Goal: Task Accomplishment & Management: Complete application form

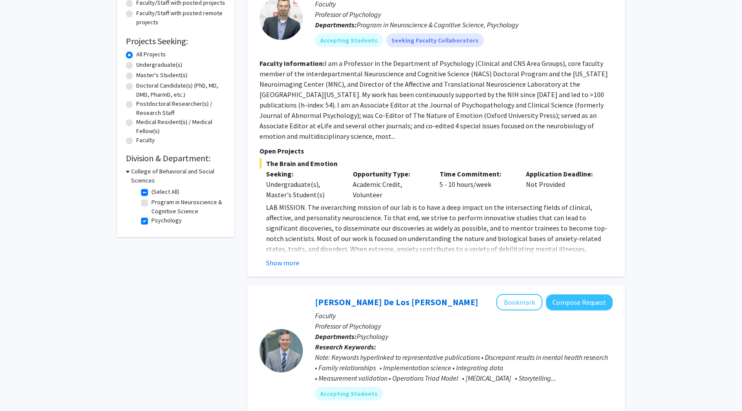
scroll to position [122, 0]
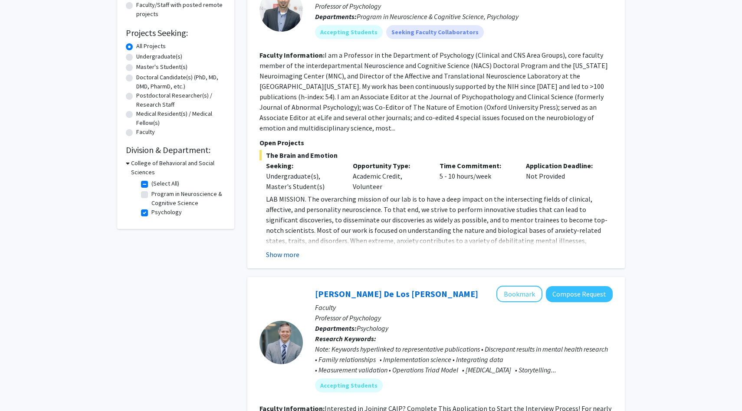
click at [287, 249] on button "Show more" at bounding box center [282, 254] width 33 height 10
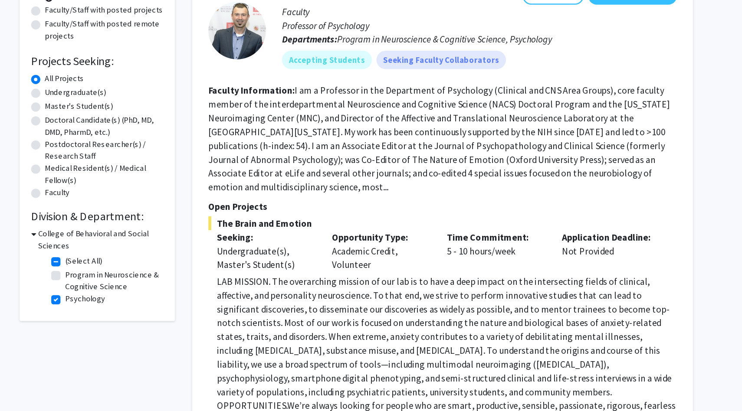
scroll to position [108, 0]
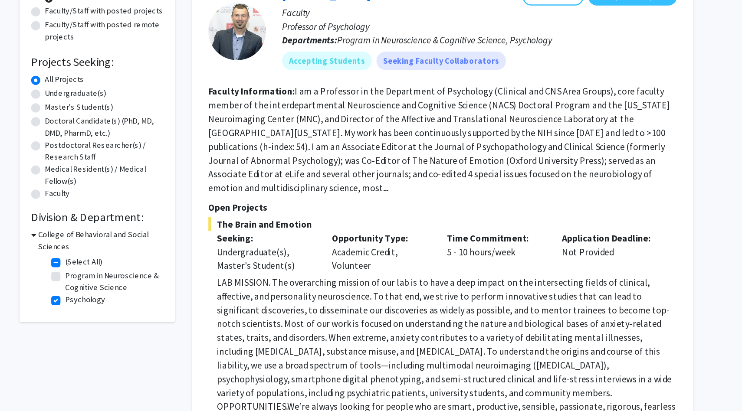
click at [167, 71] on label "Undergraduate(s)" at bounding box center [159, 70] width 46 height 9
click at [142, 71] on input "Undergraduate(s)" at bounding box center [139, 69] width 6 height 6
radio input "true"
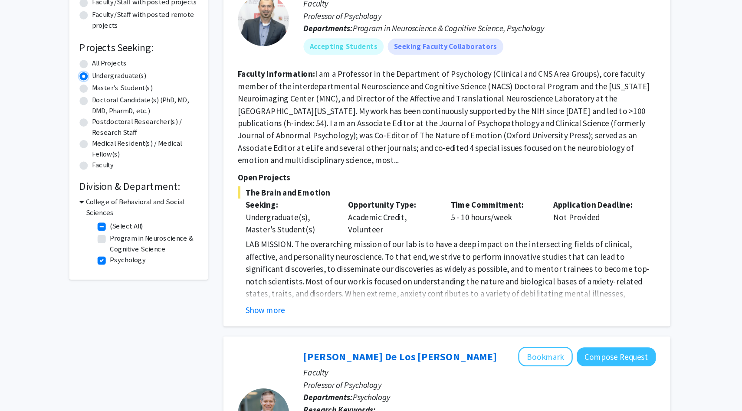
scroll to position [72, 0]
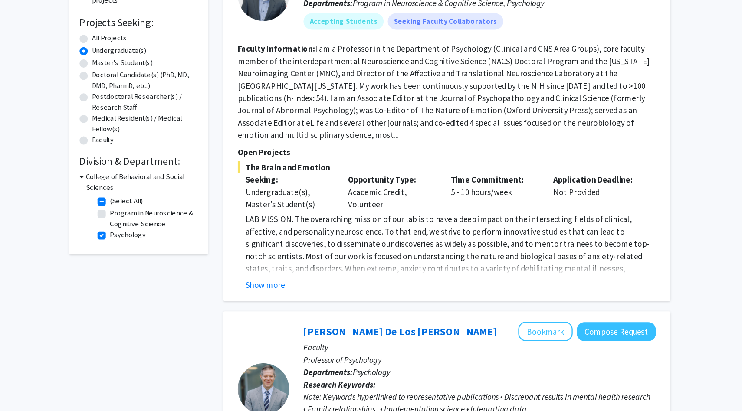
click at [423, 258] on p "LAB MISSION. The overarching mission of our lab is to have a deep impact on the…" at bounding box center [439, 327] width 347 height 167
click at [289, 299] on button "Show more" at bounding box center [282, 304] width 33 height 10
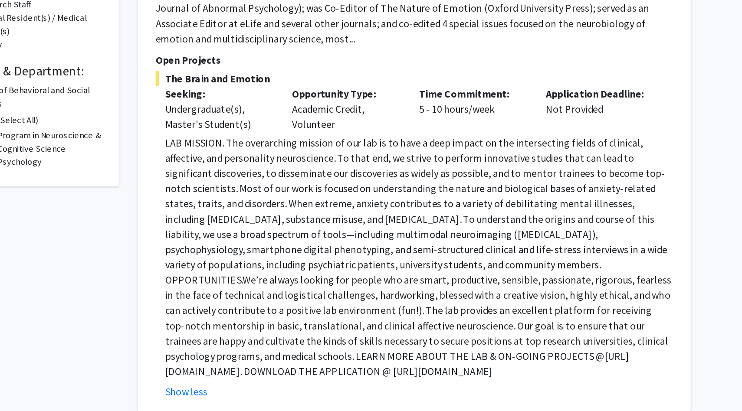
scroll to position [94, 0]
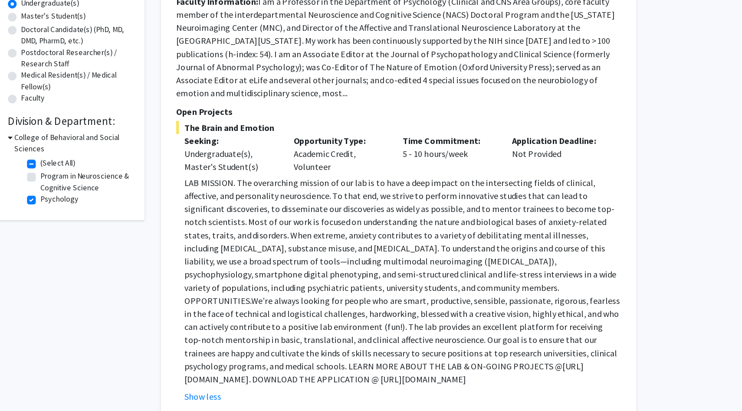
click at [298, 374] on p "LAB MISSION. The overarching mission of our lab is to have a deep impact on the…" at bounding box center [439, 306] width 347 height 167
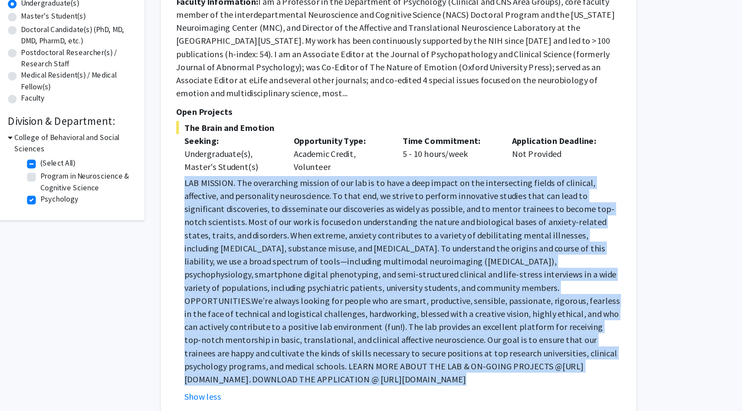
click at [298, 374] on p "LAB MISSION. The overarching mission of our lab is to have a deep impact on the…" at bounding box center [439, 306] width 347 height 167
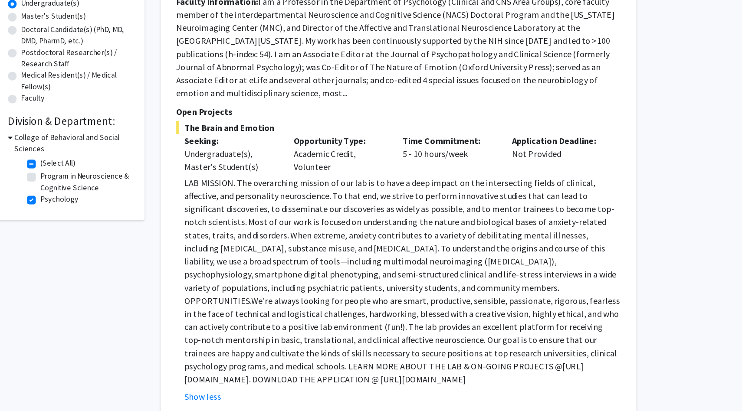
drag, startPoint x: 453, startPoint y: 374, endPoint x: 246, endPoint y: 374, distance: 207.0
click at [246, 374] on div "Search Page 1 of 1 ( 2 total faculty/staff results) [PERSON_NAME] Bookmark Comp…" at bounding box center [436, 380] width 390 height 872
copy p "[URL][DOMAIN_NAME]"
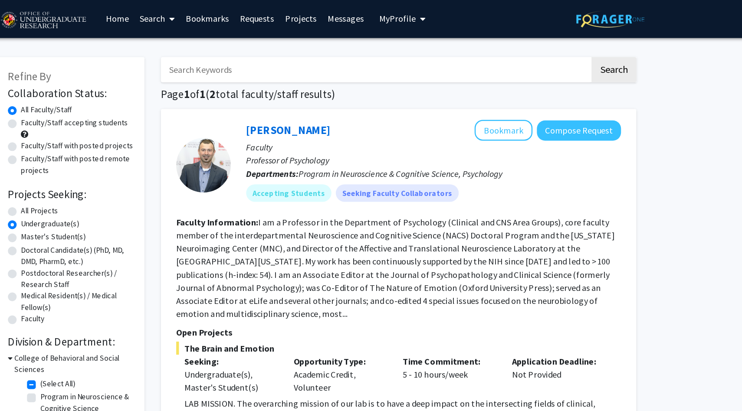
scroll to position [0, 0]
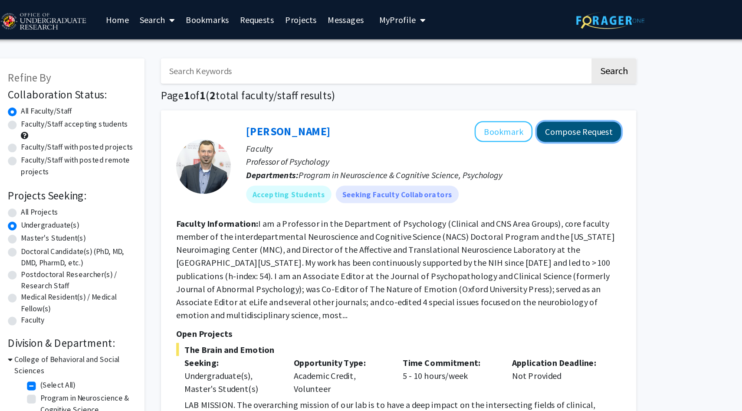
click at [589, 101] on button "Compose Request" at bounding box center [579, 105] width 67 height 16
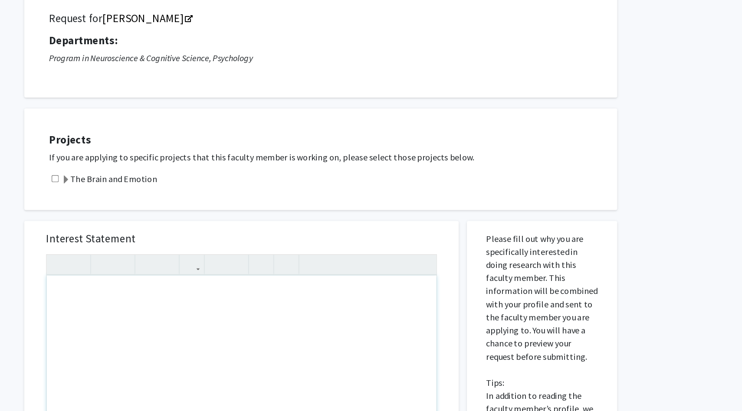
click at [248, 220] on div "Projects If you are applying to specific projects that this faculty member is w…" at bounding box center [380, 191] width 460 height 59
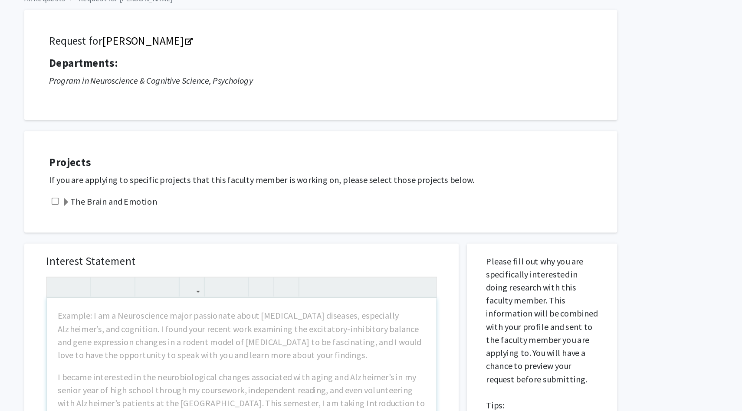
click at [165, 205] on input "checkbox" at bounding box center [164, 207] width 6 height 6
checkbox input "true"
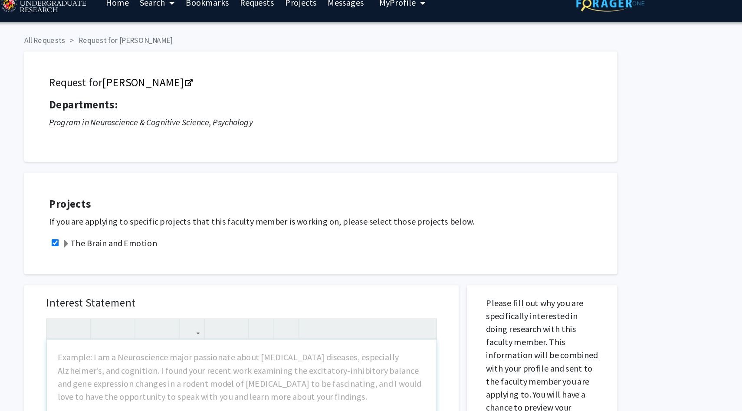
click at [174, 209] on span at bounding box center [171, 207] width 7 height 7
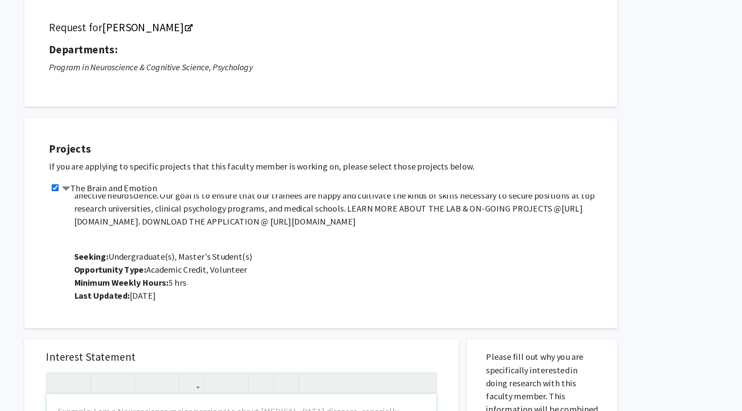
scroll to position [125, 0]
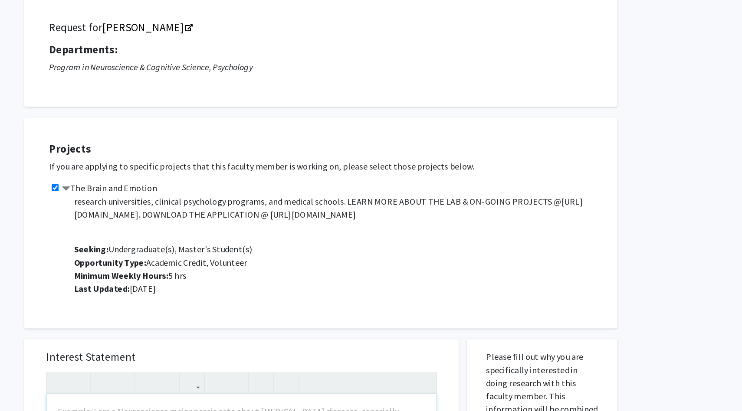
click at [184, 206] on label "The Brain and Emotion" at bounding box center [206, 207] width 76 height 10
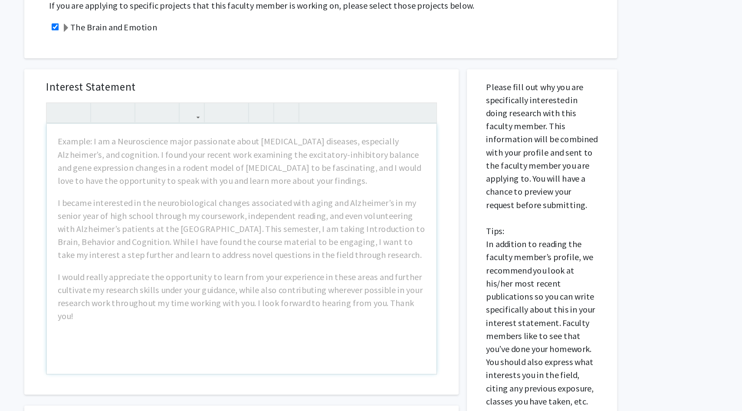
scroll to position [185, 0]
